Goal: Task Accomplishment & Management: Use online tool/utility

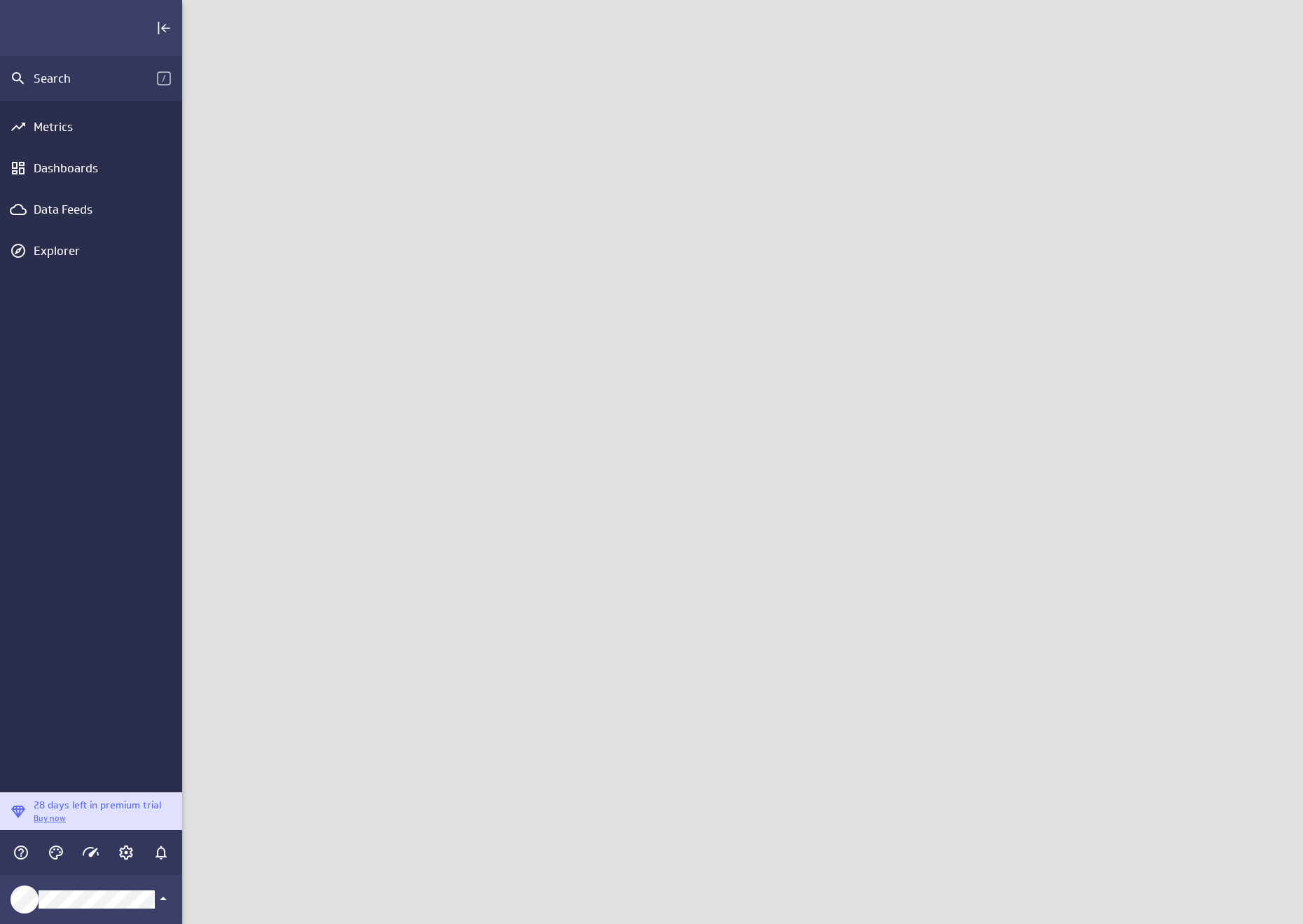
scroll to position [946, 1142]
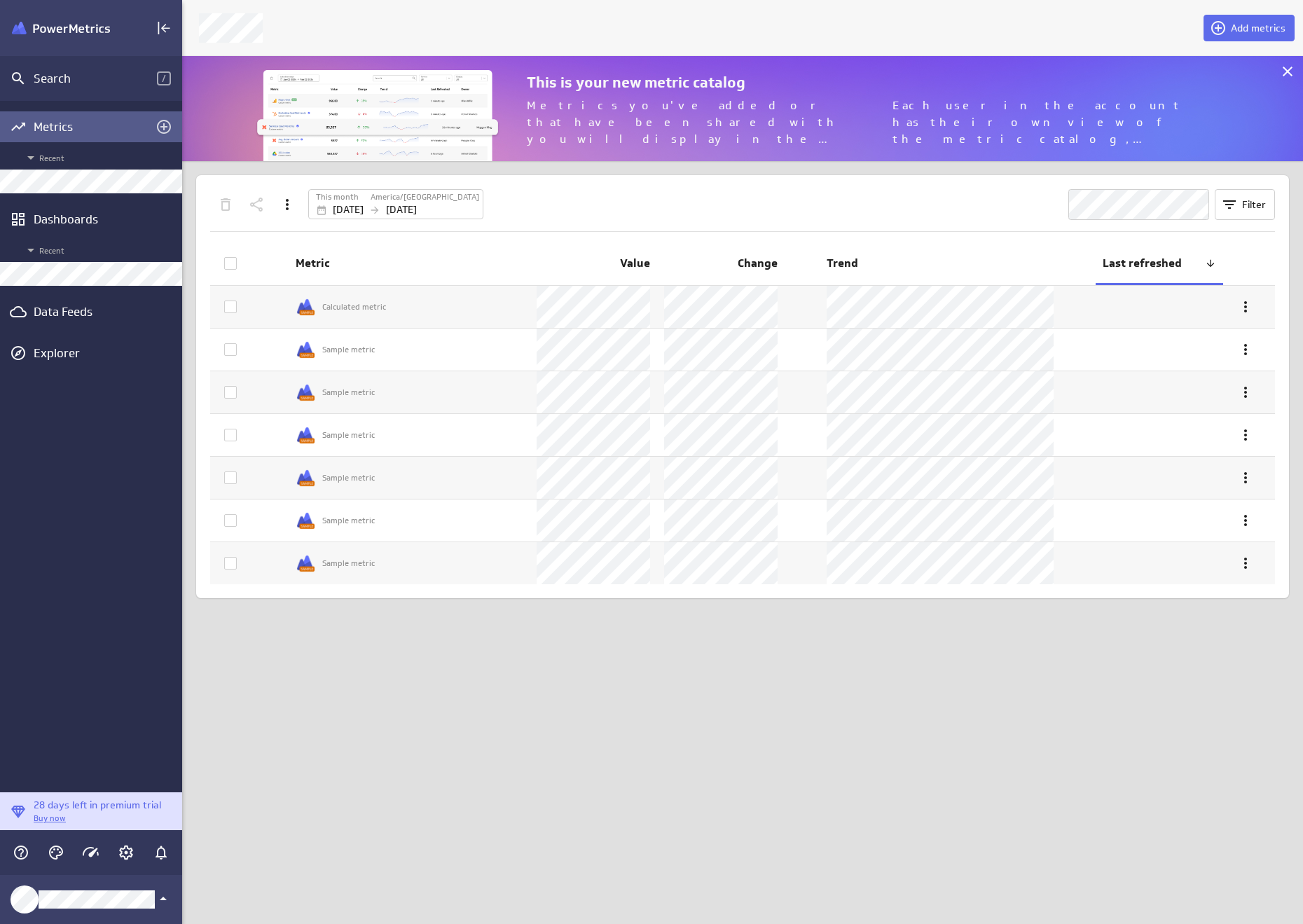
scroll to position [127, 1142]
click at [167, 126] on icon "Add metrics" at bounding box center [164, 126] width 17 height 17
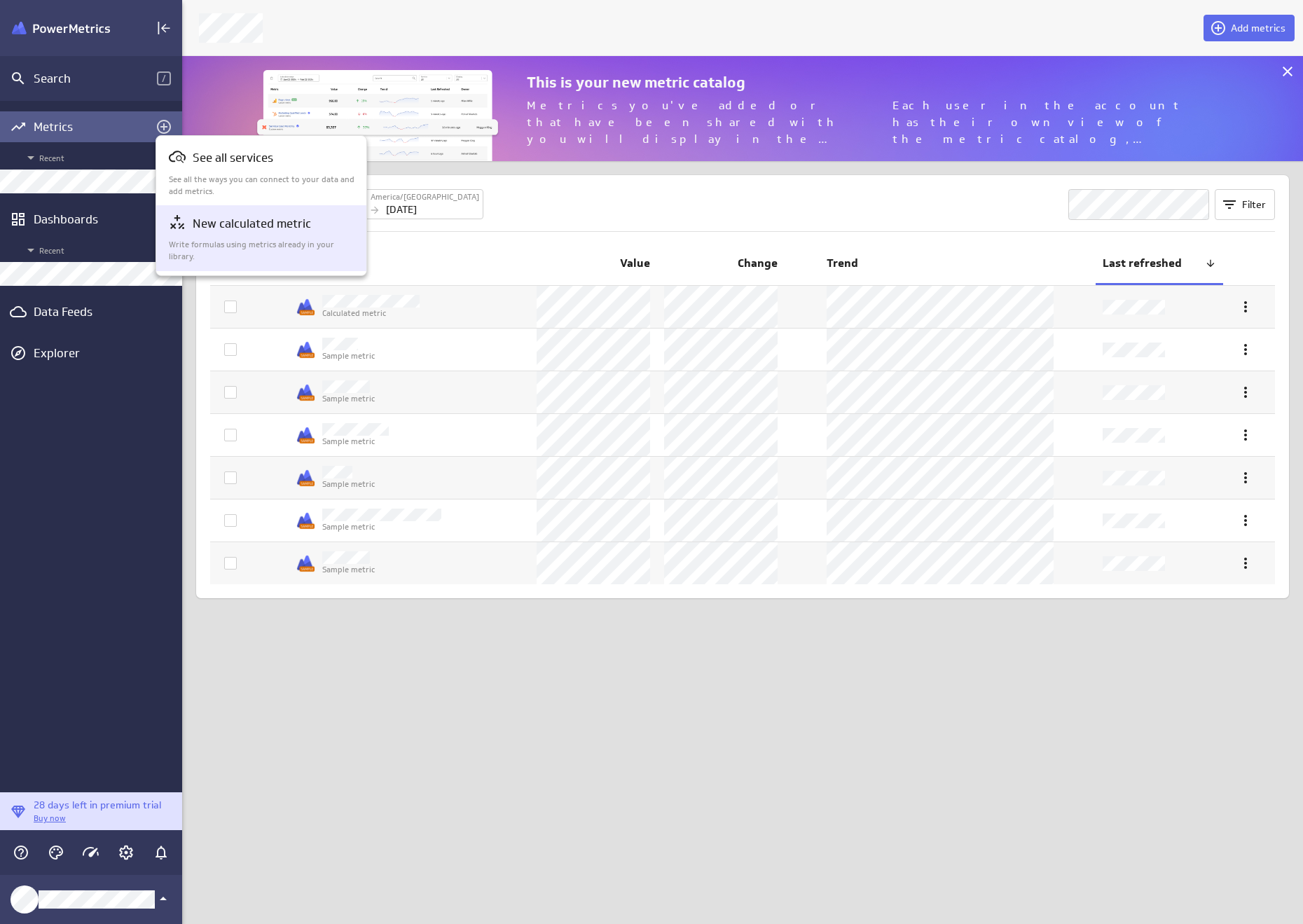
click at [213, 237] on div "New calculated metric Write formulas using metrics already in your library." at bounding box center [262, 237] width 187 height 48
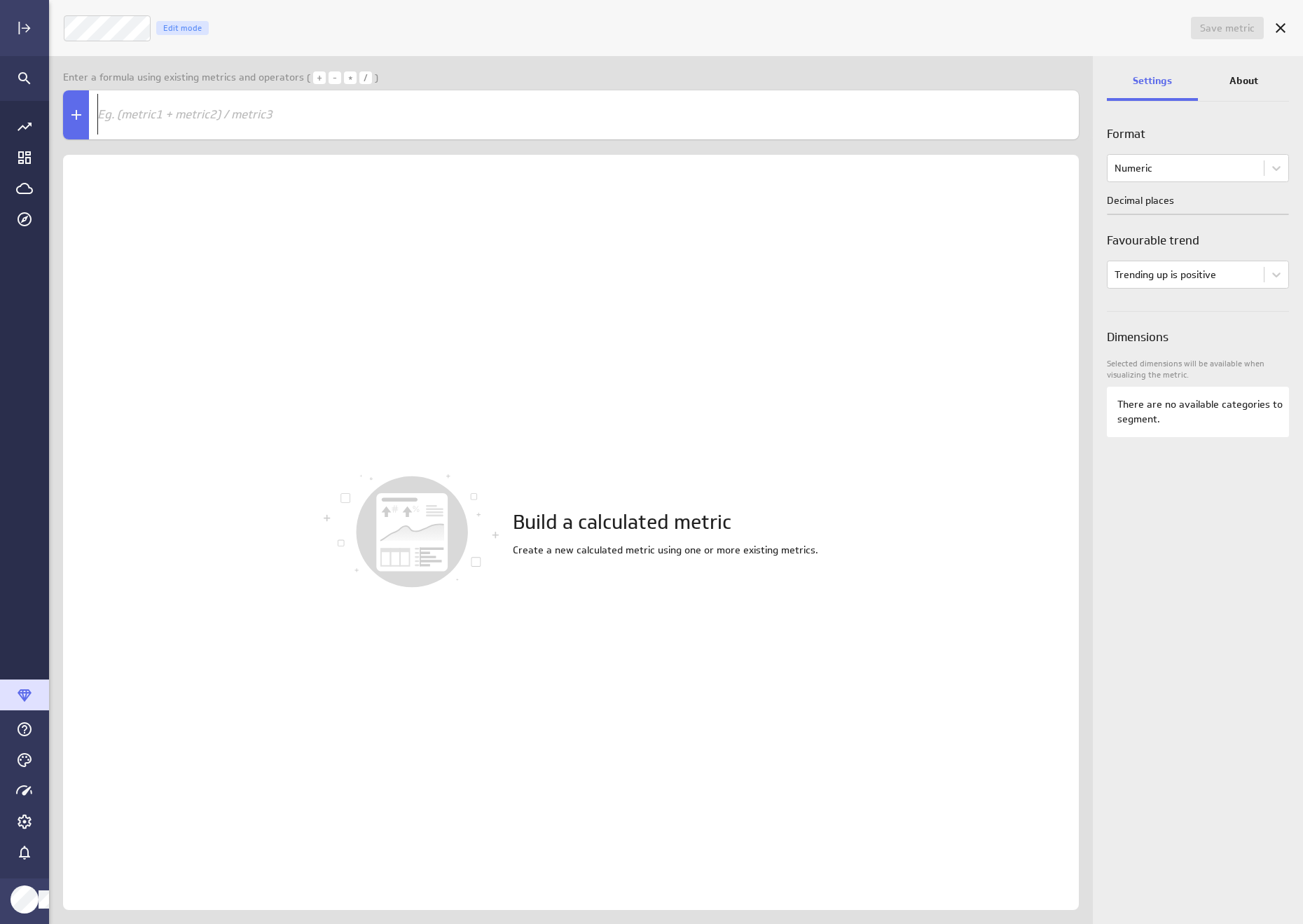
scroll to position [946, 1276]
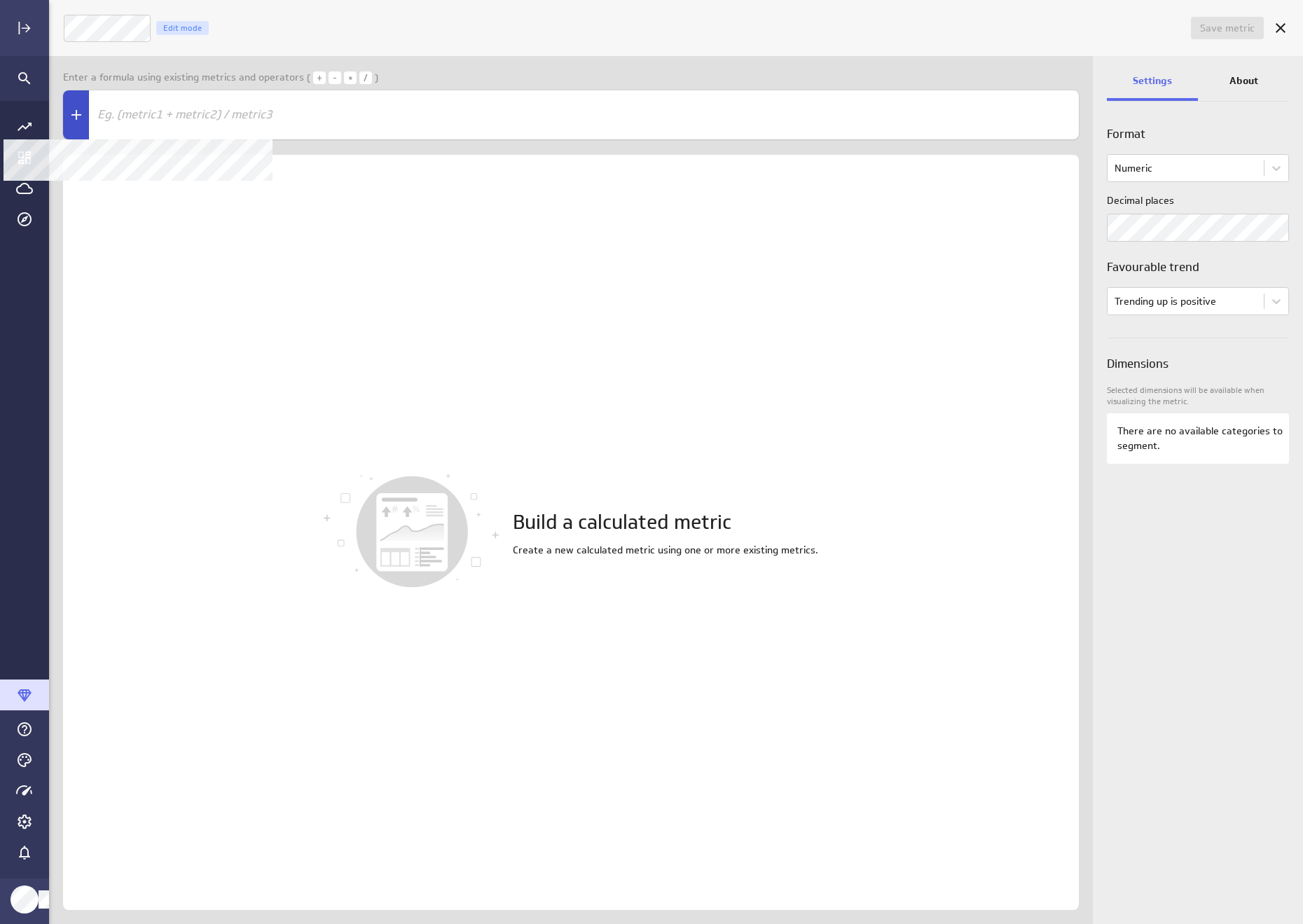
click at [76, 117] on icon at bounding box center [76, 115] width 17 height 17
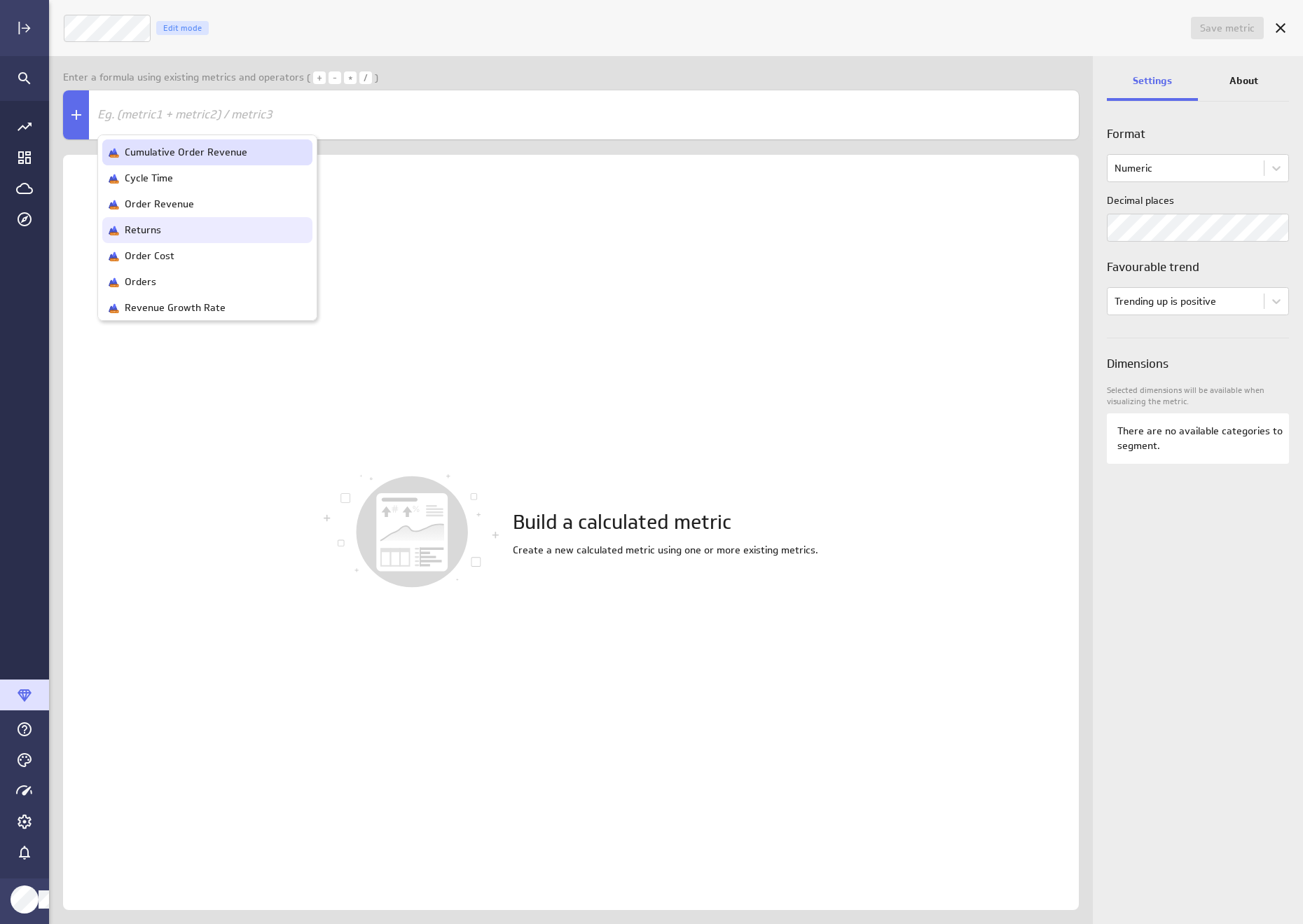
click at [148, 223] on p "Returns" at bounding box center [143, 230] width 37 height 14
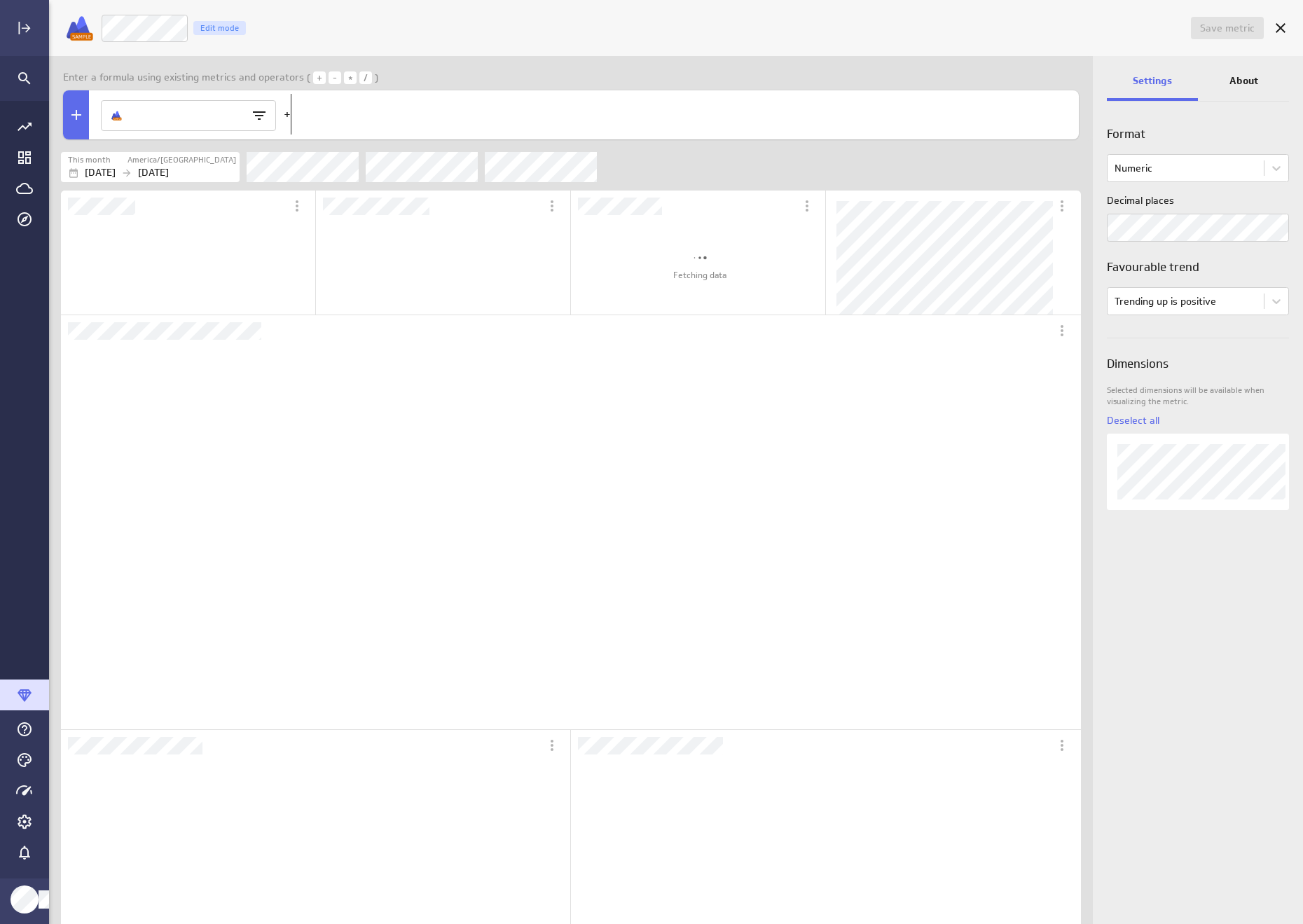
scroll to position [0, 0]
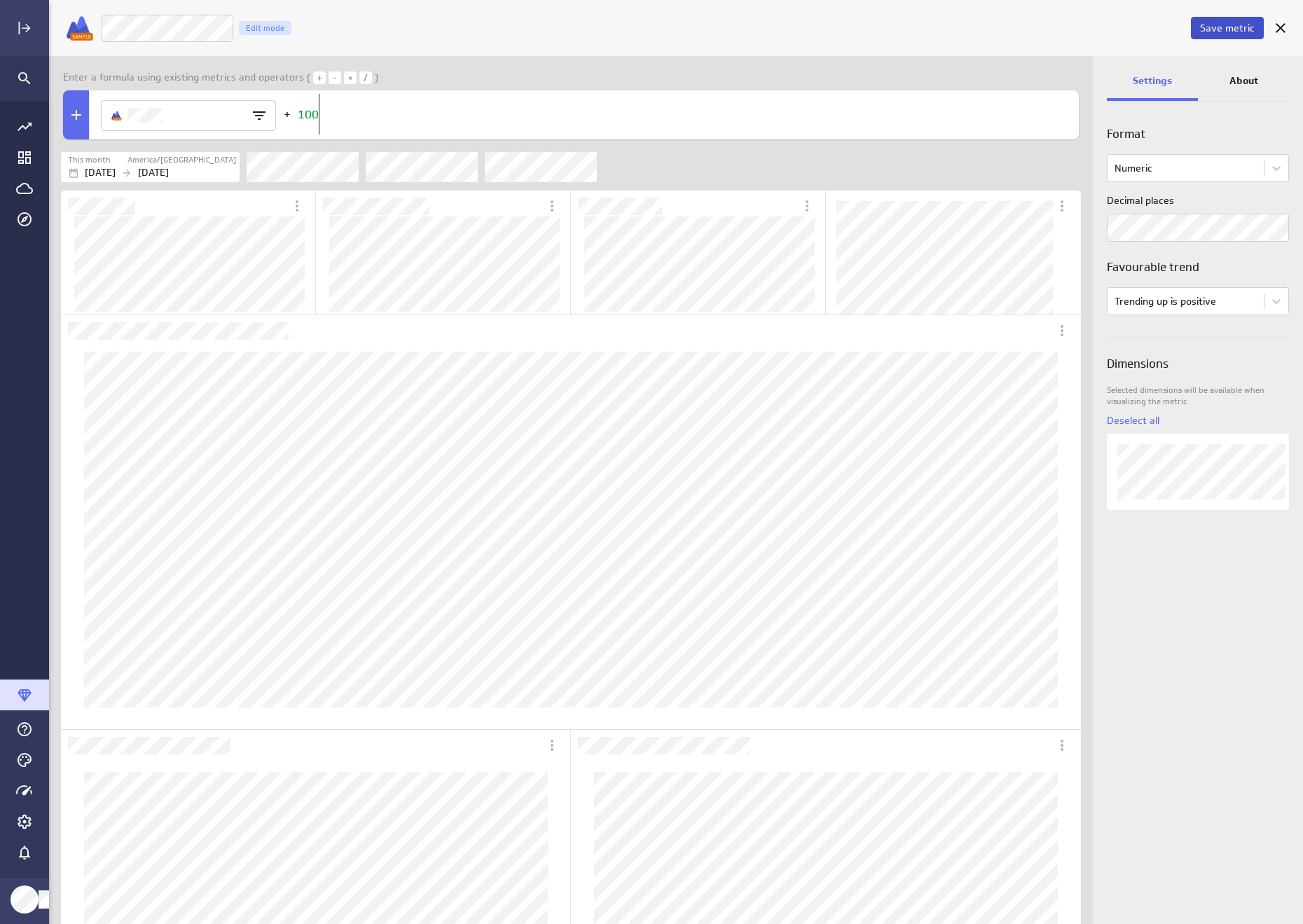
type textarea "+100"
click at [1246, 30] on span "Save metric" at bounding box center [1227, 27] width 55 height 12
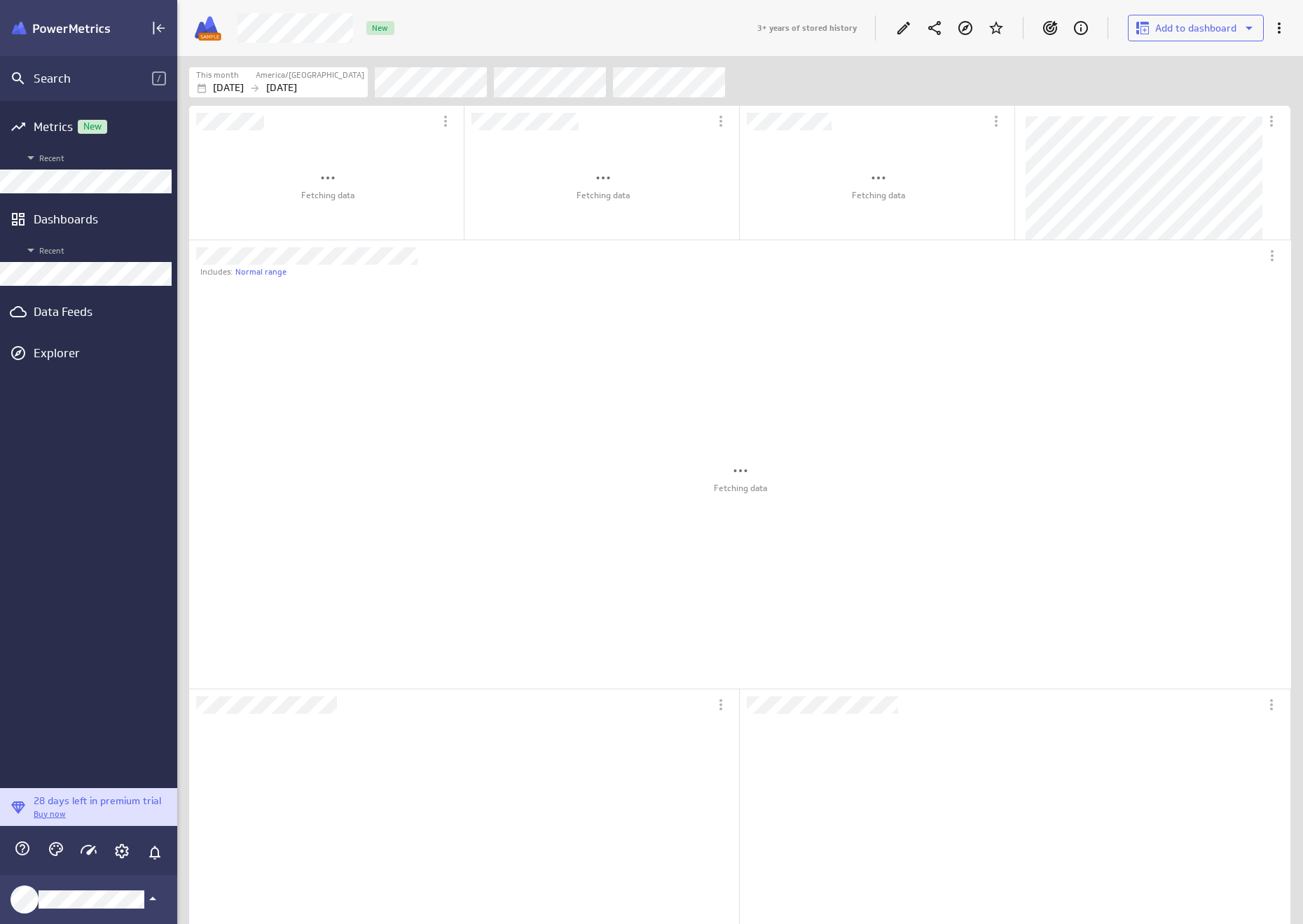
scroll to position [946, 1142]
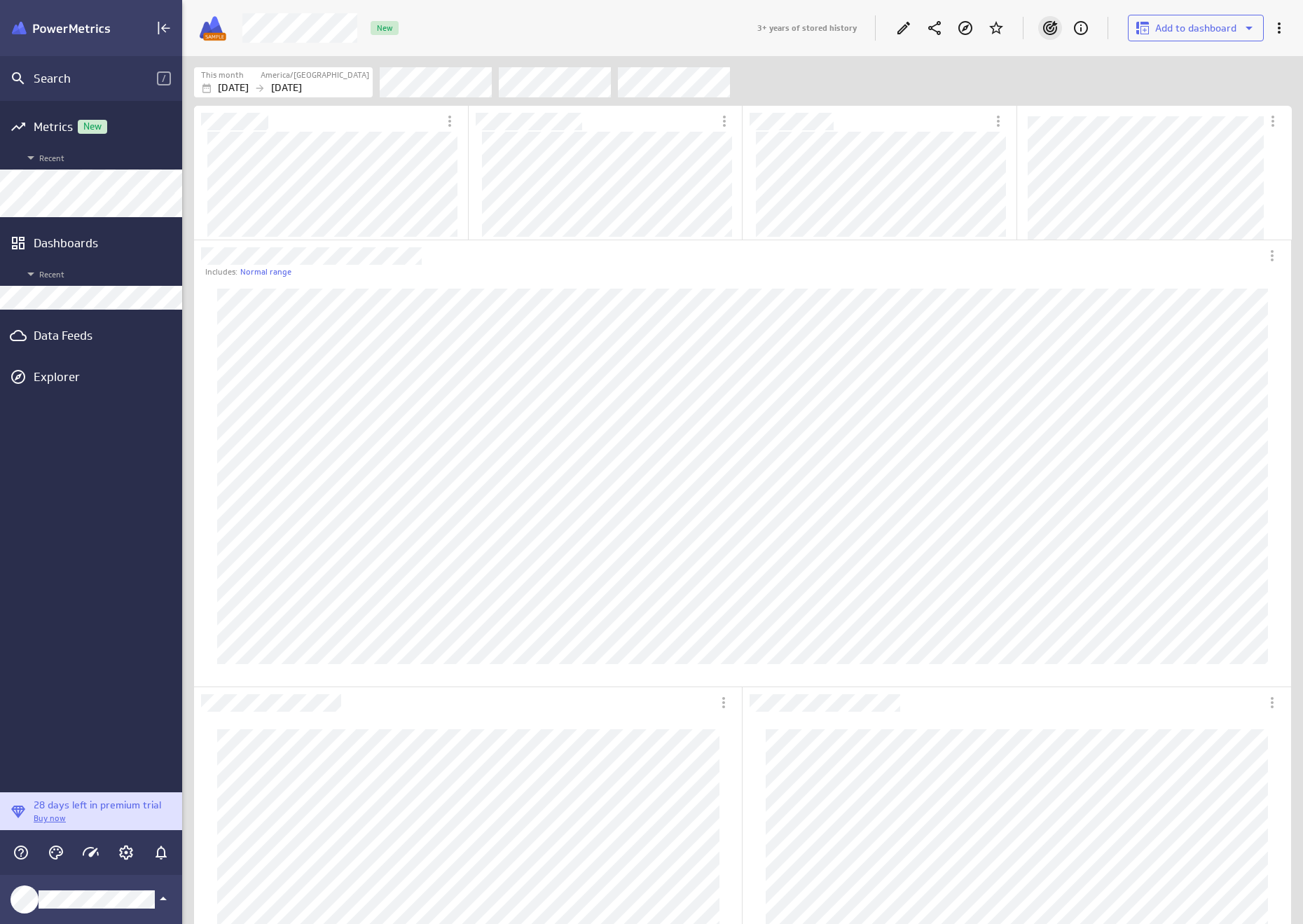
click at [1054, 20] on icon "Goals" at bounding box center [1049, 27] width 17 height 17
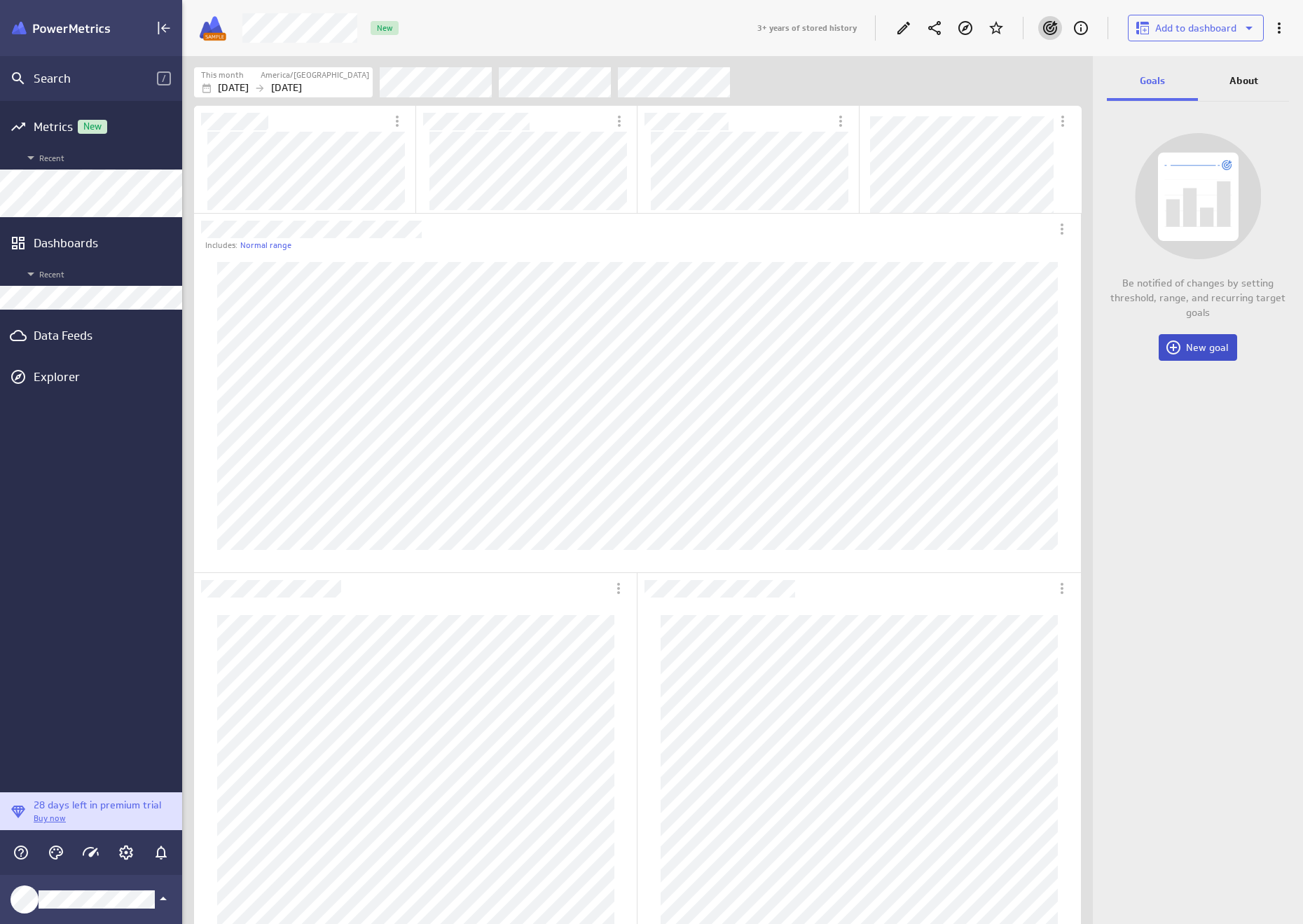
click at [1181, 344] on icon "Widget Properties" at bounding box center [1173, 347] width 17 height 17
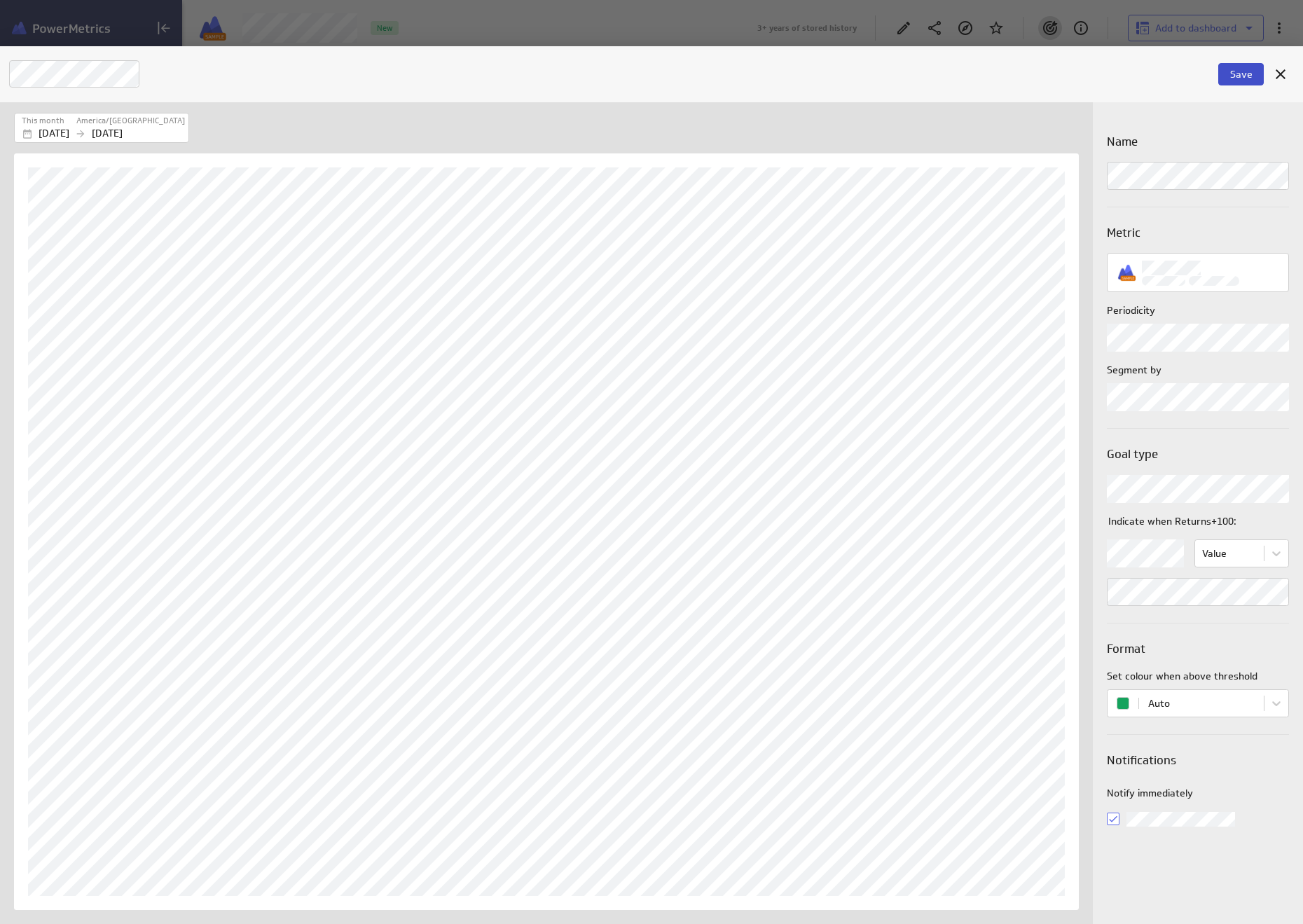
click at [1237, 75] on span "Save" at bounding box center [1241, 74] width 22 height 12
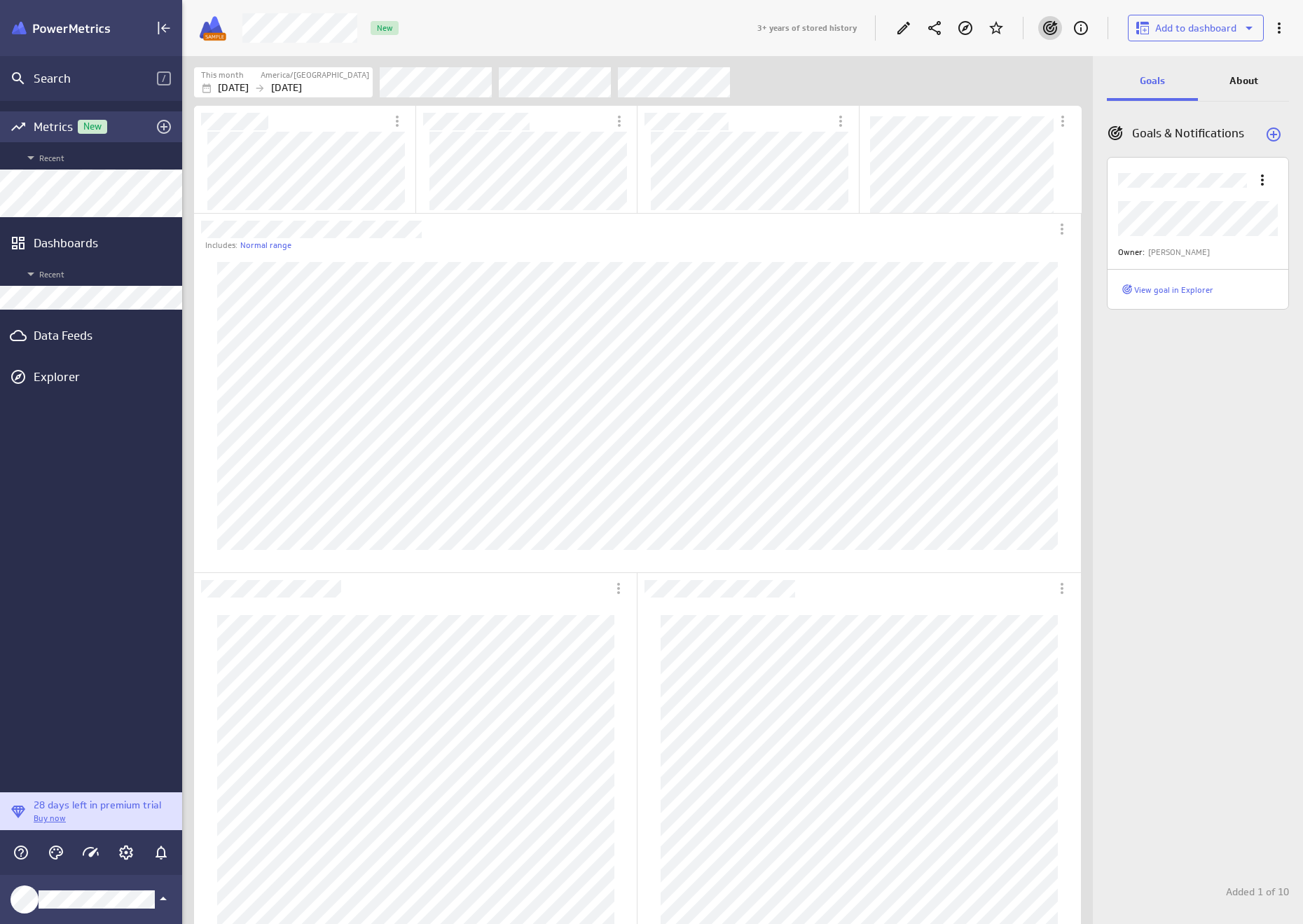
click at [48, 123] on div "Metrics New" at bounding box center [91, 126] width 115 height 15
click at [907, 25] on icon "Edit" at bounding box center [903, 27] width 12 height 12
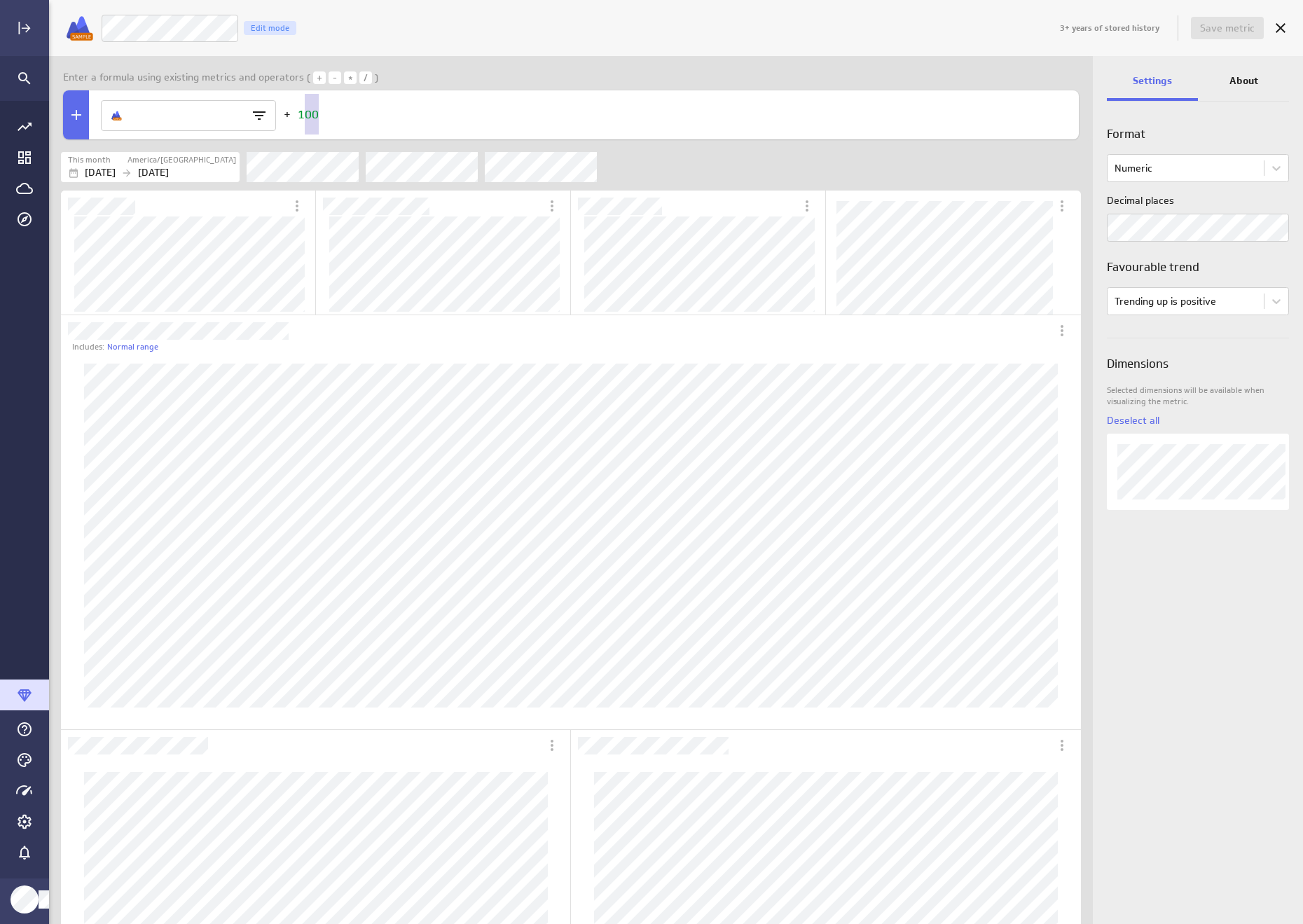
drag, startPoint x: 339, startPoint y: 120, endPoint x: 307, endPoint y: 120, distance: 32.0
type textarea "20"
click at [1227, 31] on span "Save metric" at bounding box center [1227, 27] width 55 height 12
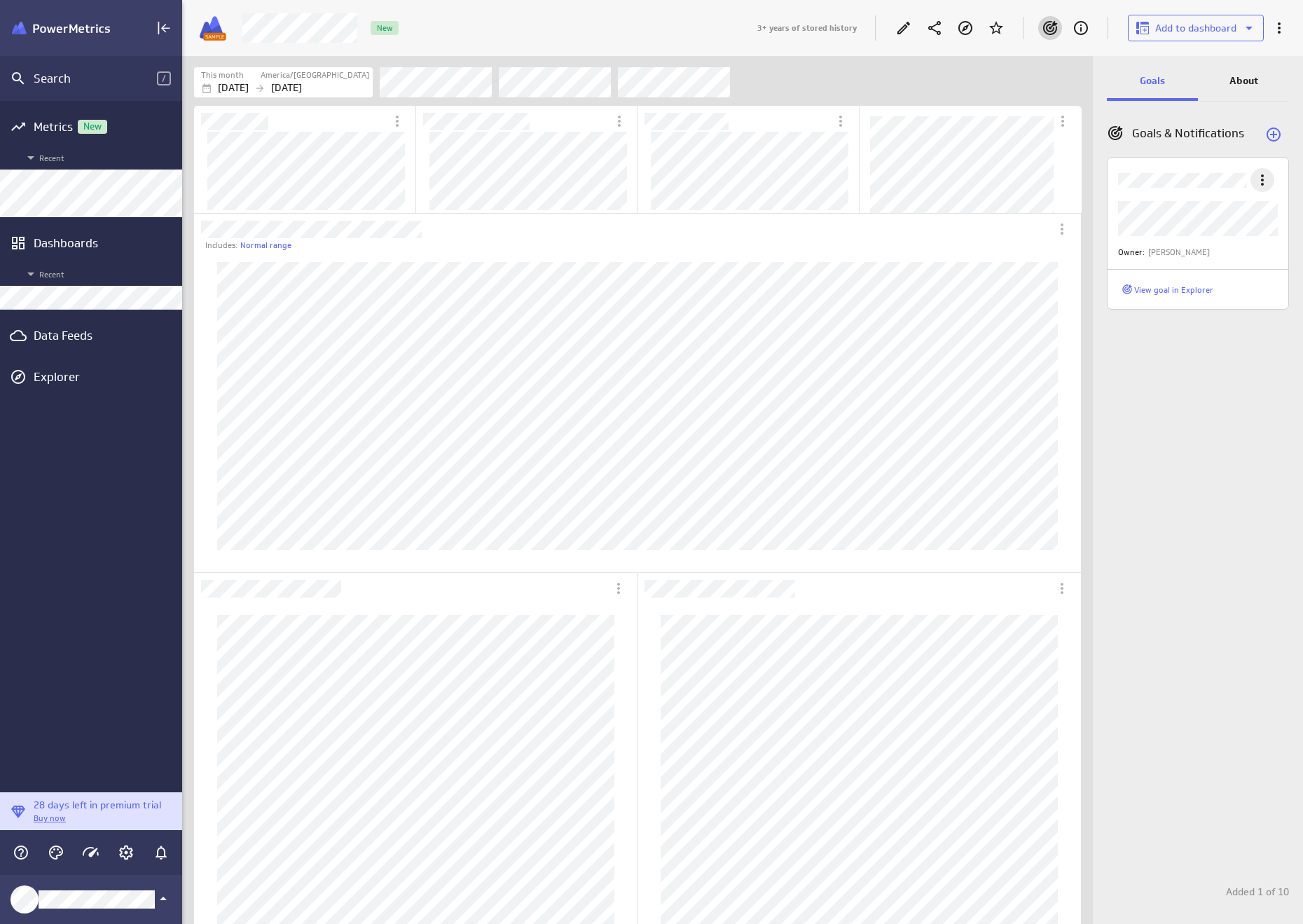
click at [1263, 182] on icon "More actions" at bounding box center [1262, 179] width 17 height 17
click at [1242, 213] on p "Edit" at bounding box center [1245, 218] width 17 height 14
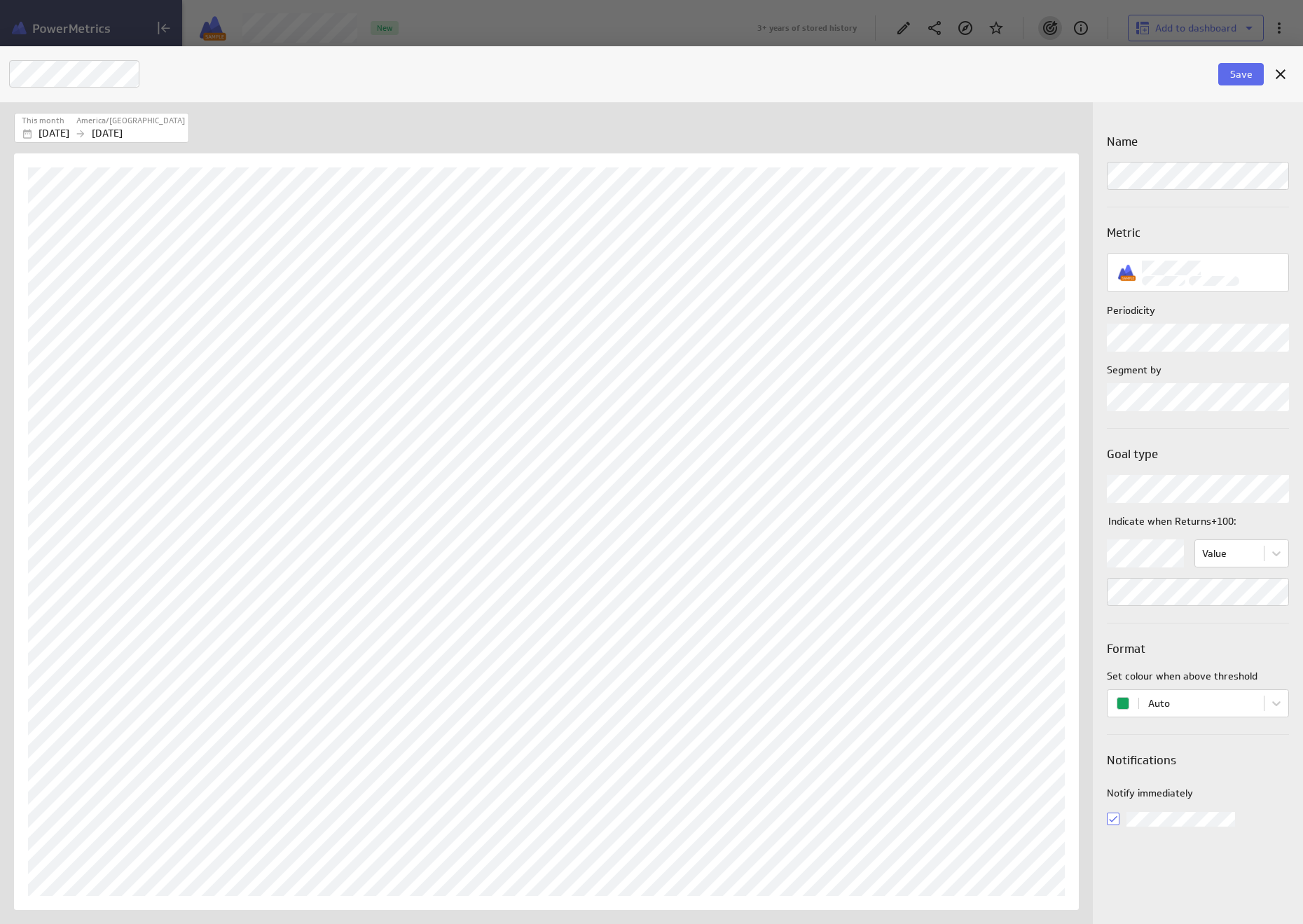
click at [1171, 556] on body "Search / Metrics New Recent Dashboards Recent Data Feeds Explorer 28 days left …" at bounding box center [652, 462] width 1303 height 924
click at [1146, 601] on div "Is below" at bounding box center [1145, 611] width 76 height 27
click at [1241, 74] on span "Save" at bounding box center [1241, 74] width 22 height 12
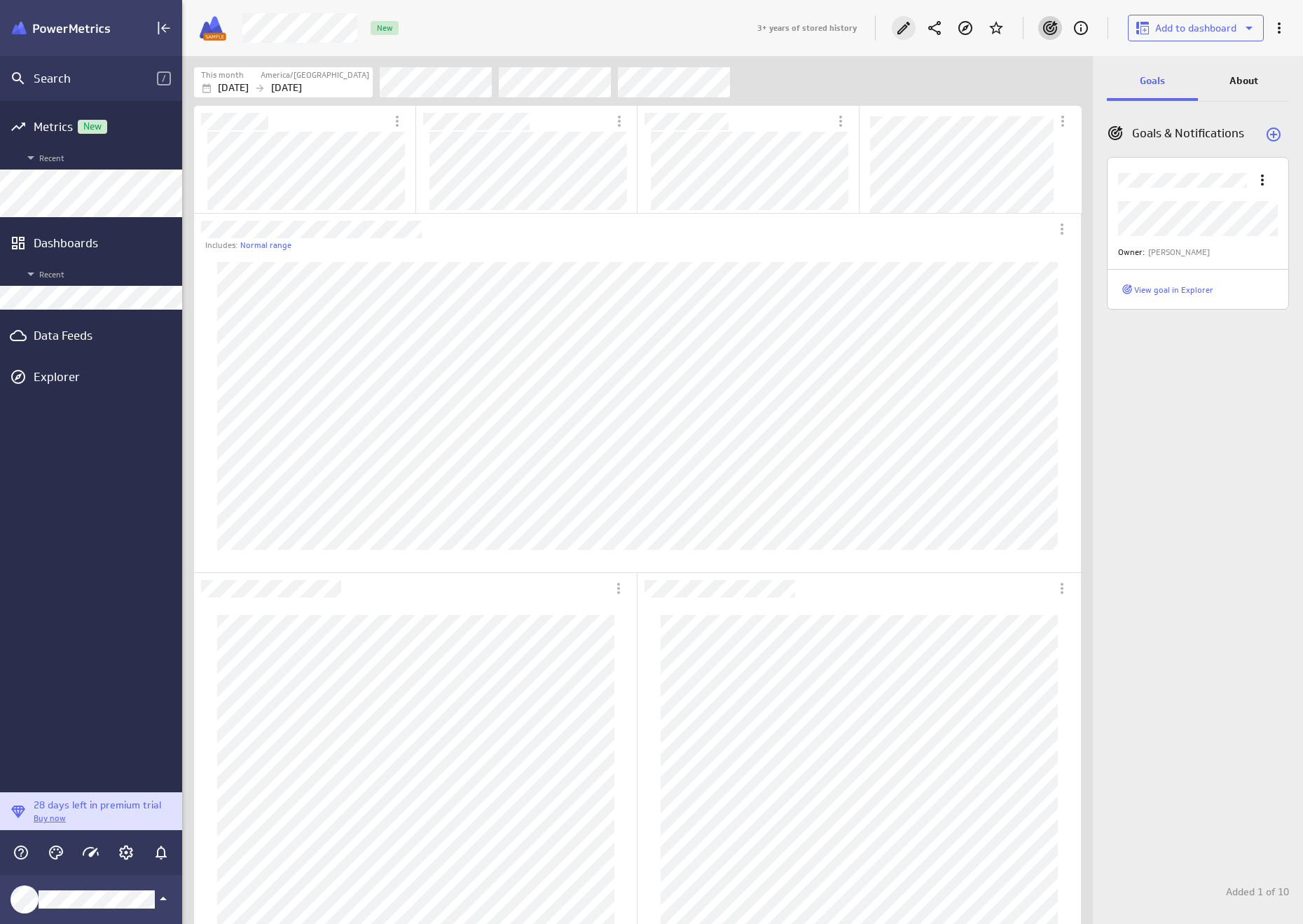
click at [907, 22] on icon "Edit" at bounding box center [903, 27] width 17 height 17
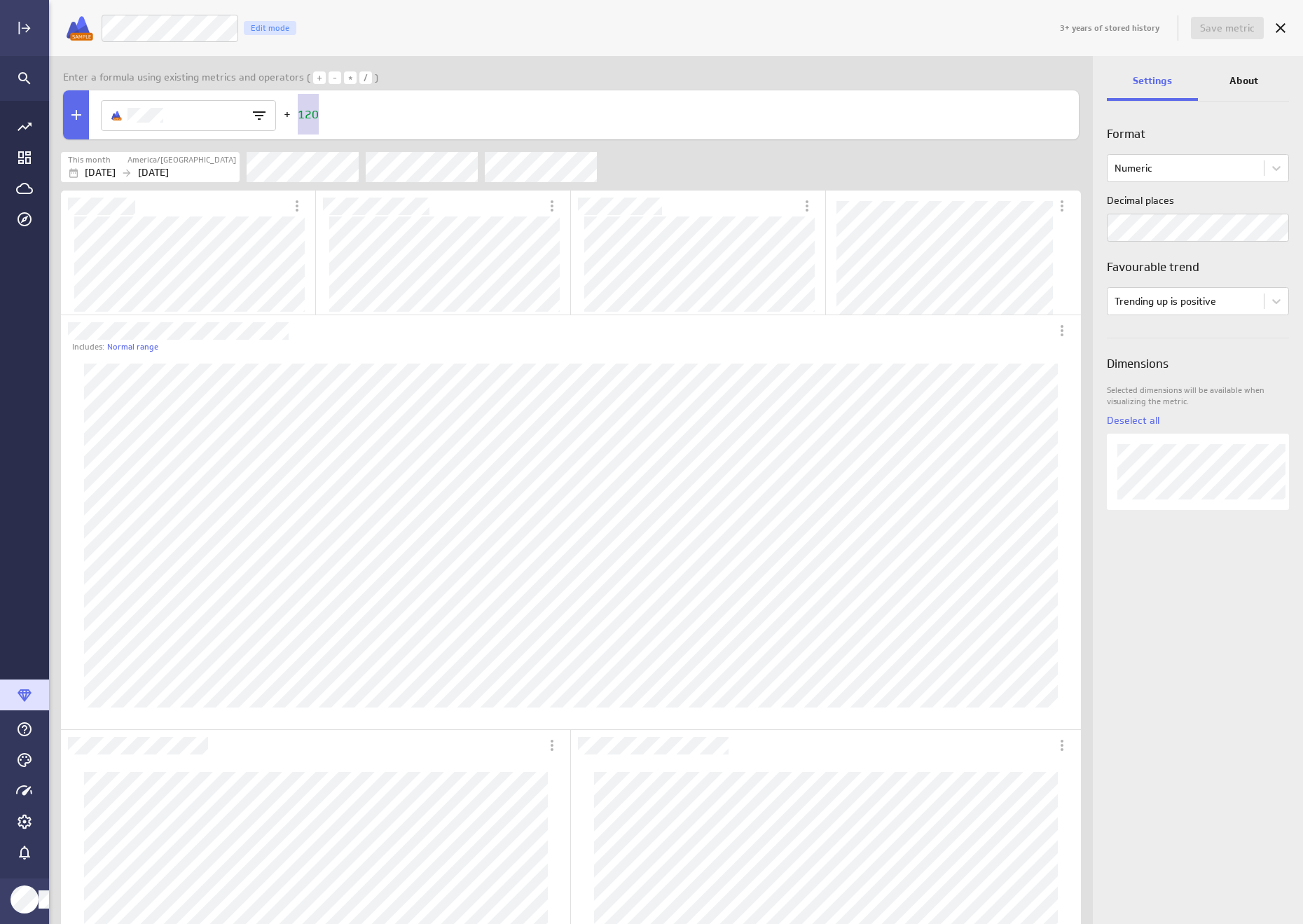
drag, startPoint x: 330, startPoint y: 117, endPoint x: 293, endPoint y: 115, distance: 37.1
type textarea "80"
click at [1237, 31] on span "Save metric" at bounding box center [1227, 27] width 55 height 12
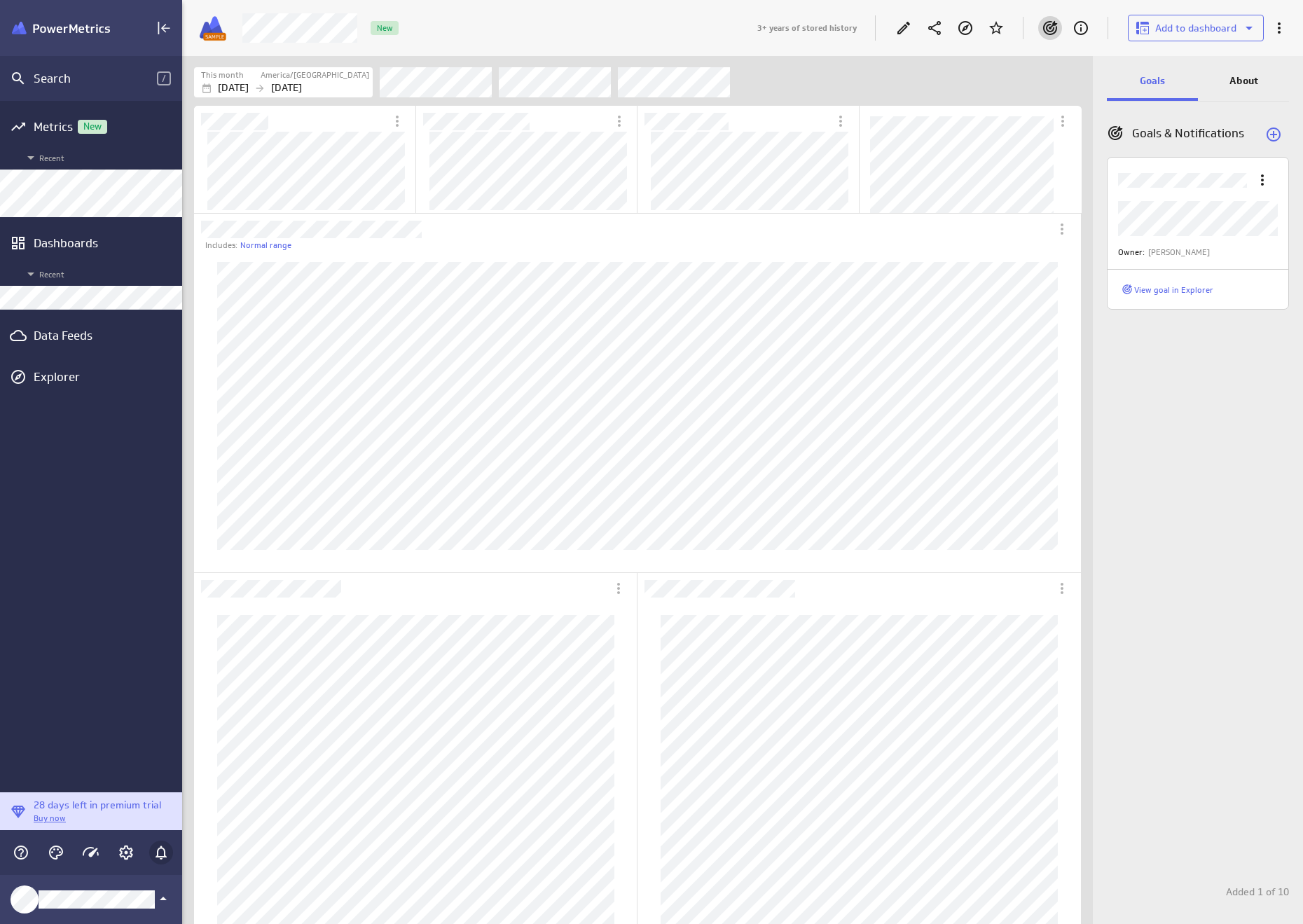
click at [164, 847] on icon "Notifications" at bounding box center [161, 852] width 17 height 17
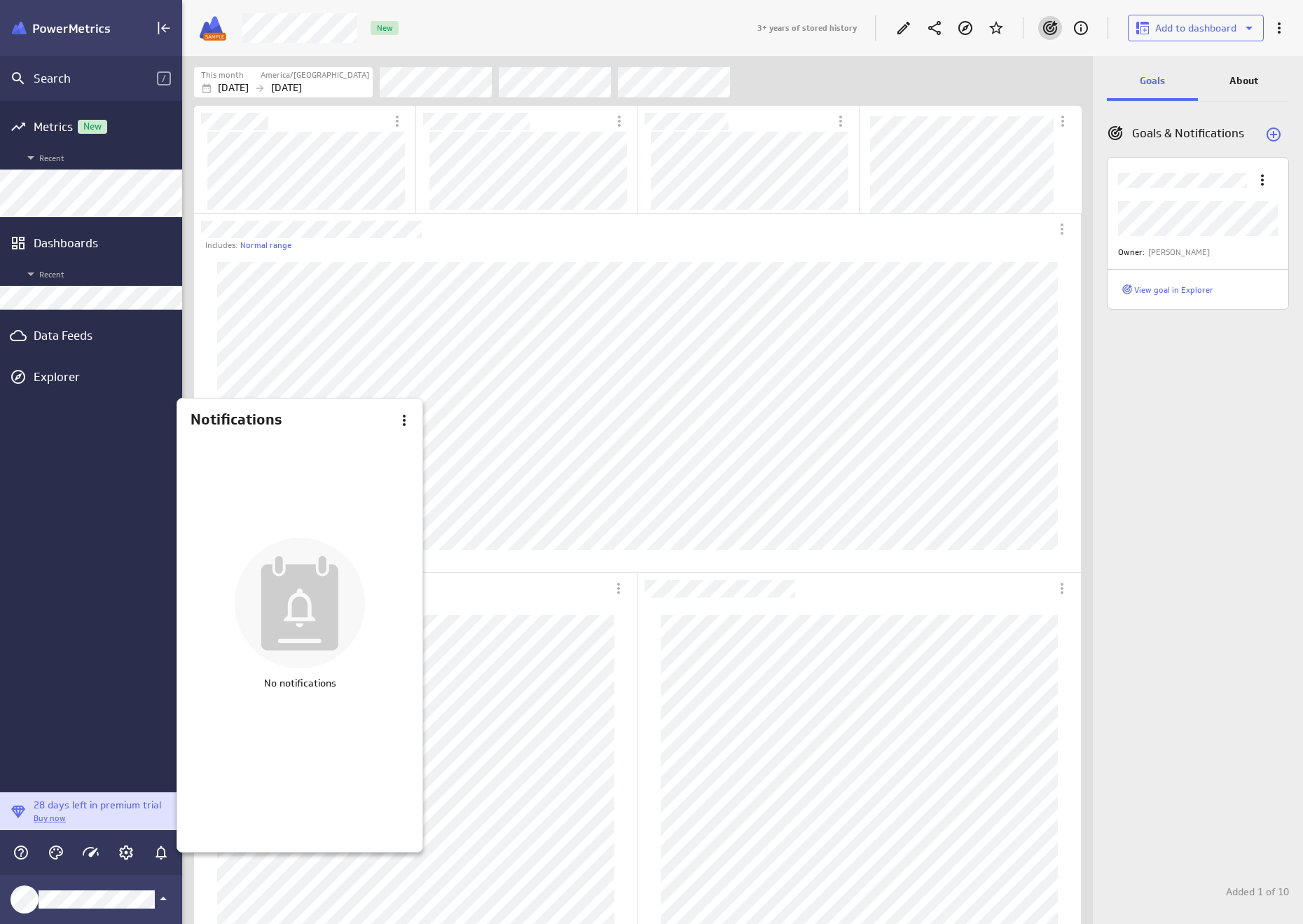
click at [421, 872] on div at bounding box center [652, 462] width 1303 height 924
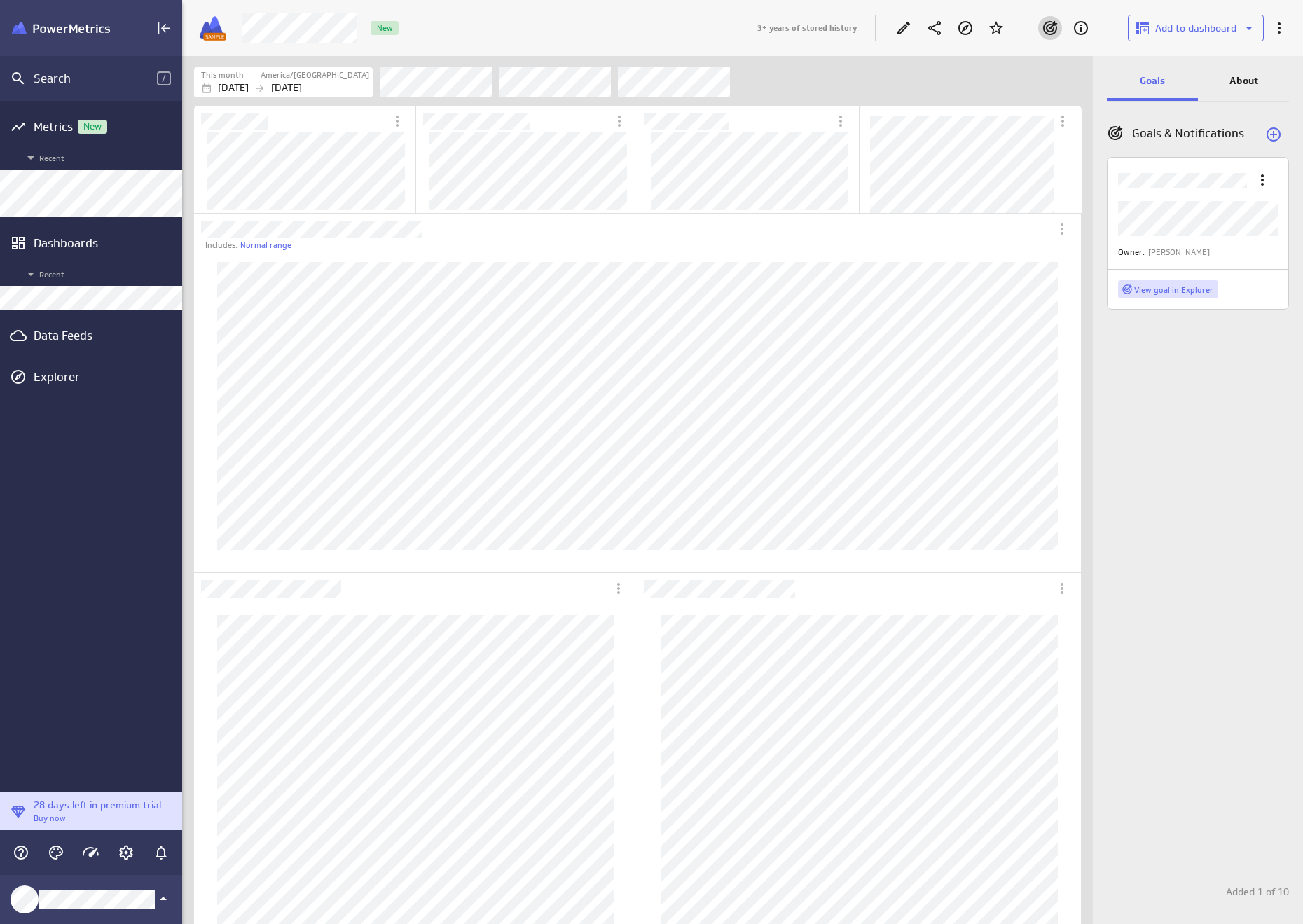
click at [1185, 283] on button "View goal in Explorer" at bounding box center [1168, 289] width 100 height 18
click at [1260, 174] on icon "More actions" at bounding box center [1262, 179] width 17 height 17
click at [1250, 198] on ul "Edit Delete" at bounding box center [1249, 234] width 84 height 76
click at [1261, 225] on div "Edit" at bounding box center [1249, 217] width 84 height 34
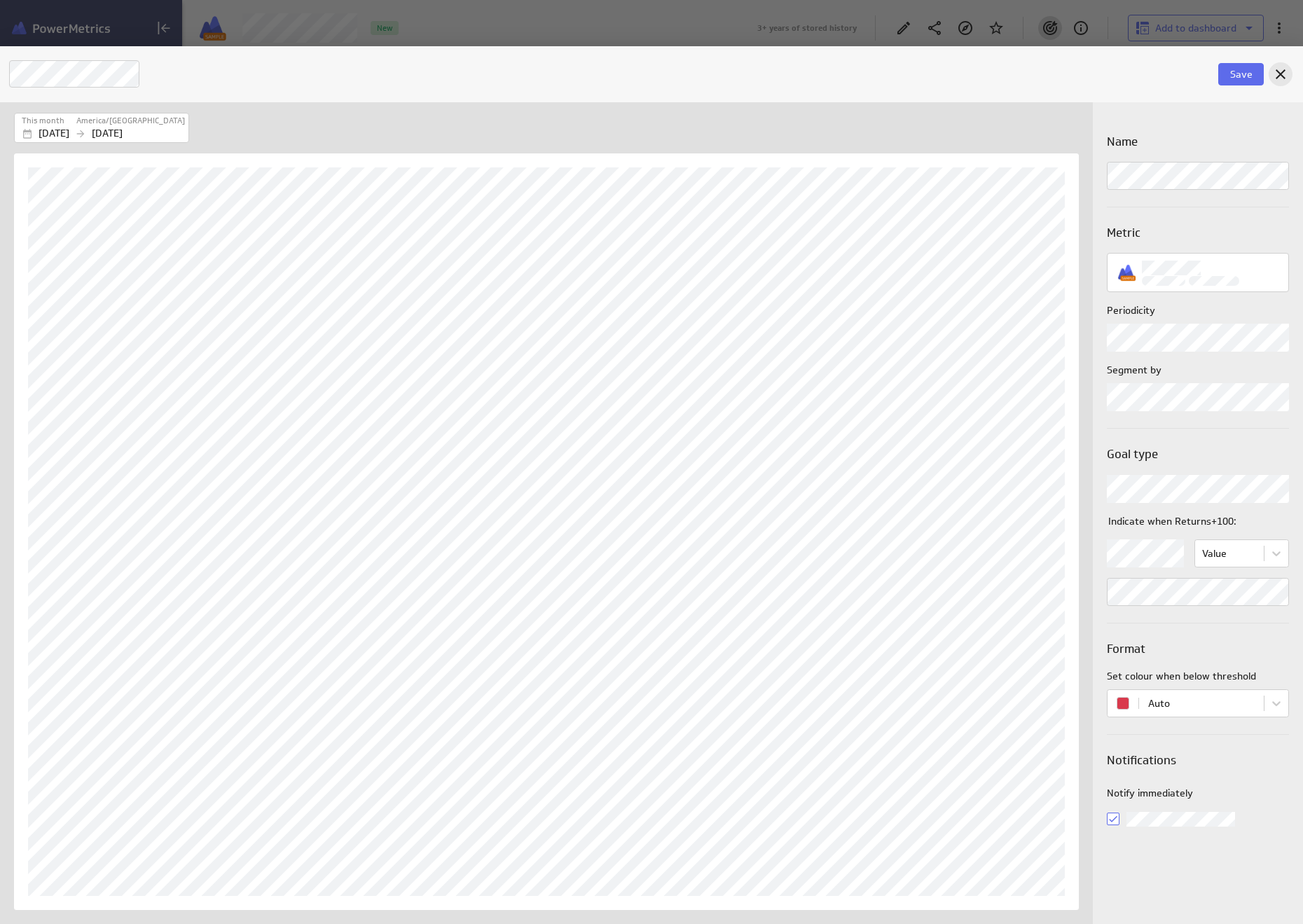
click at [1284, 70] on icon "Cancel" at bounding box center [1281, 74] width 10 height 10
